Goal: Information Seeking & Learning: Check status

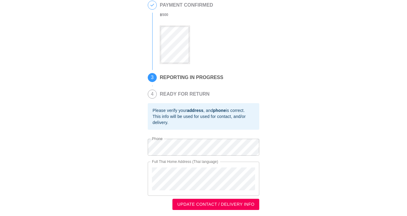
scroll to position [151, 0]
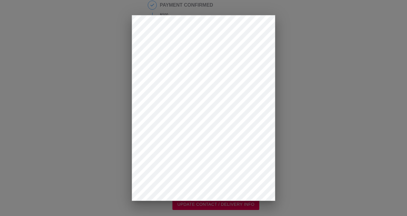
drag, startPoint x: 278, startPoint y: 133, endPoint x: 171, endPoint y: 113, distance: 109.2
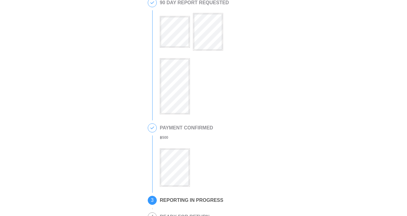
scroll to position [6, 0]
